Goal: Book appointment/travel/reservation

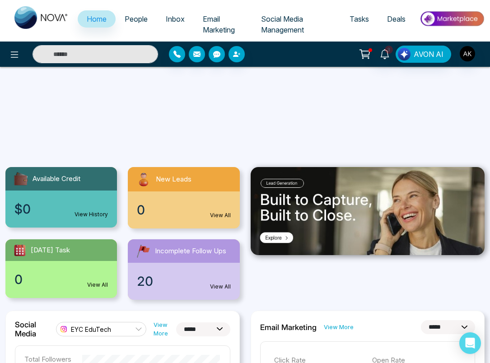
select select "*"
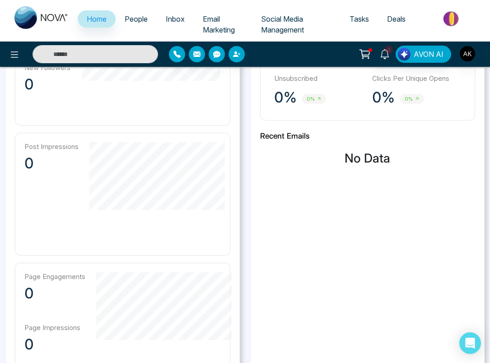
scroll to position [742, 0]
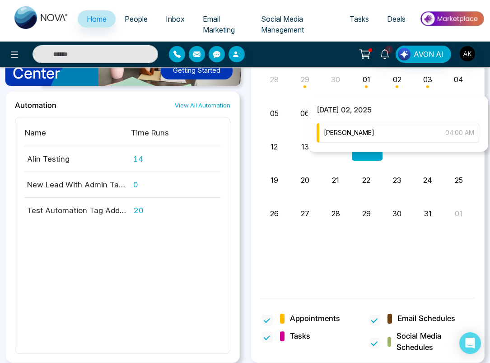
click at [400, 125] on div "[PERSON_NAME] 04:00 AM" at bounding box center [398, 133] width 163 height 20
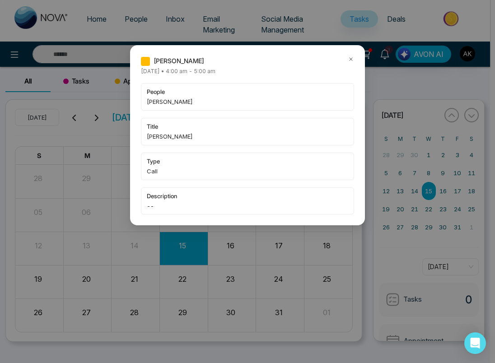
click at [351, 55] on div "[PERSON_NAME] [DATE] • 4:00 am - 5:00 am people [PERSON_NAME] title [PERSON_NAM…" at bounding box center [247, 135] width 235 height 180
click at [350, 56] on icon at bounding box center [351, 59] width 6 height 6
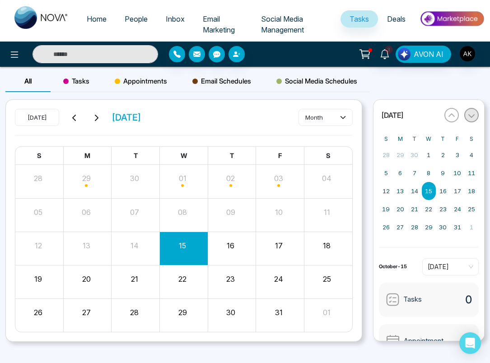
click at [469, 113] on icon "button" at bounding box center [471, 115] width 7 height 7
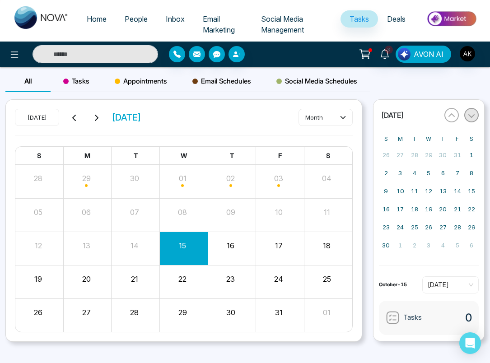
click at [469, 113] on icon "button" at bounding box center [471, 115] width 7 height 7
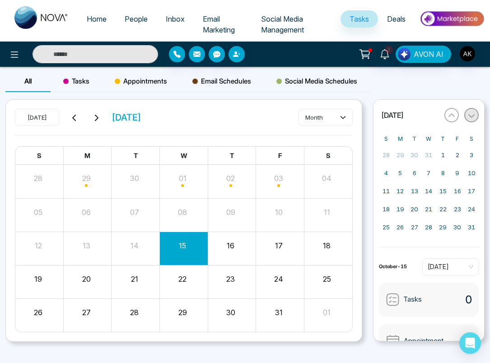
click at [469, 113] on icon "button" at bounding box center [471, 115] width 7 height 7
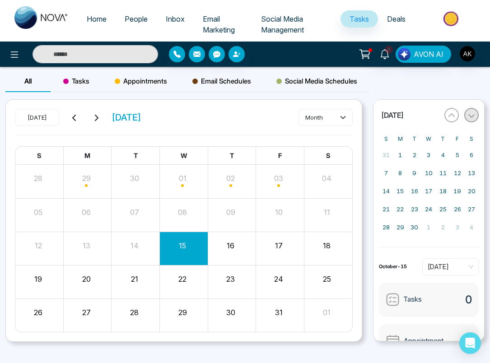
click at [469, 113] on icon "button" at bounding box center [471, 115] width 7 height 7
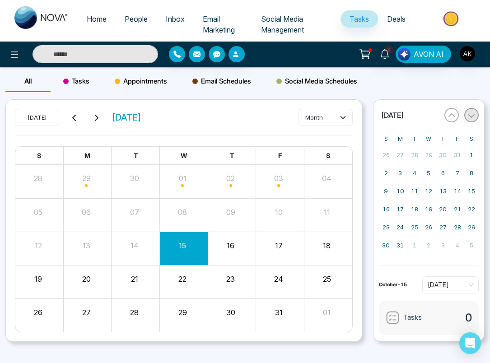
click at [469, 113] on icon "button" at bounding box center [471, 115] width 7 height 7
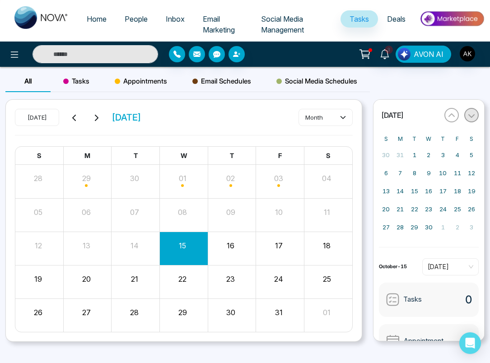
click at [469, 113] on icon "button" at bounding box center [471, 115] width 7 height 7
